Goal: Information Seeking & Learning: Learn about a topic

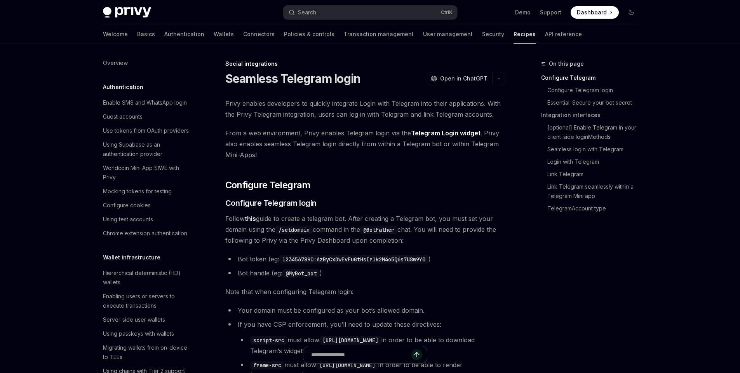
scroll to position [533, 0]
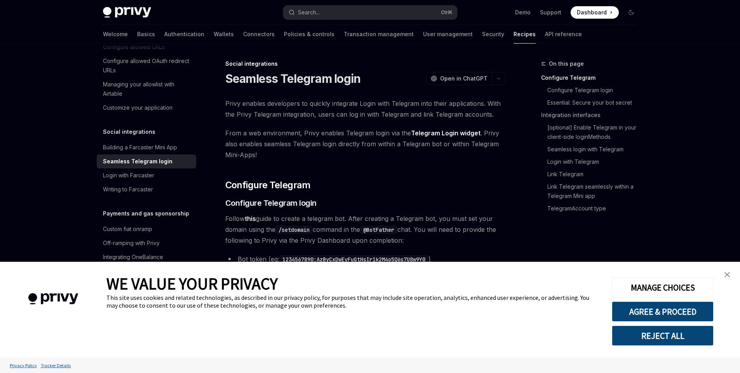
type textarea "*"
click at [727, 277] on link "close banner" at bounding box center [727, 274] width 16 height 16
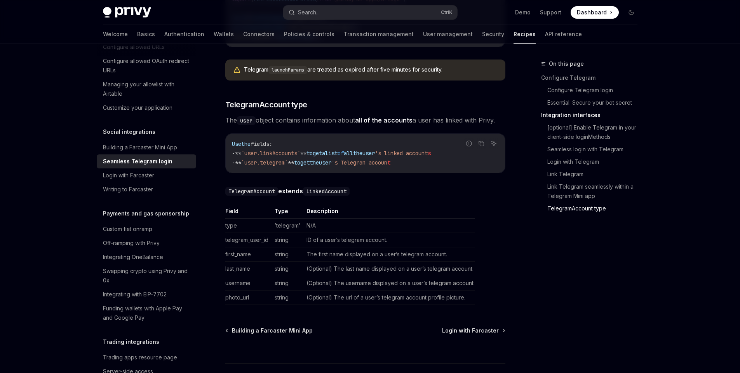
scroll to position [1368, 0]
